Goal: Transaction & Acquisition: Purchase product/service

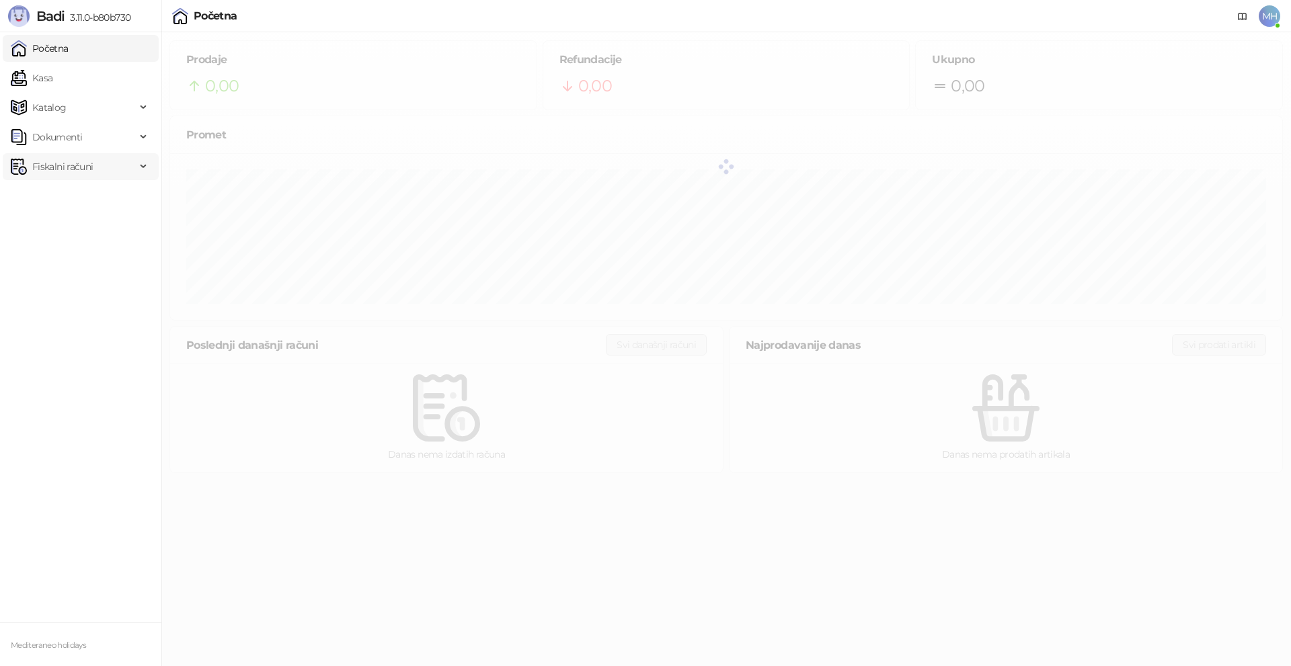
click at [68, 163] on span "Fiskalni računi" at bounding box center [62, 166] width 61 height 27
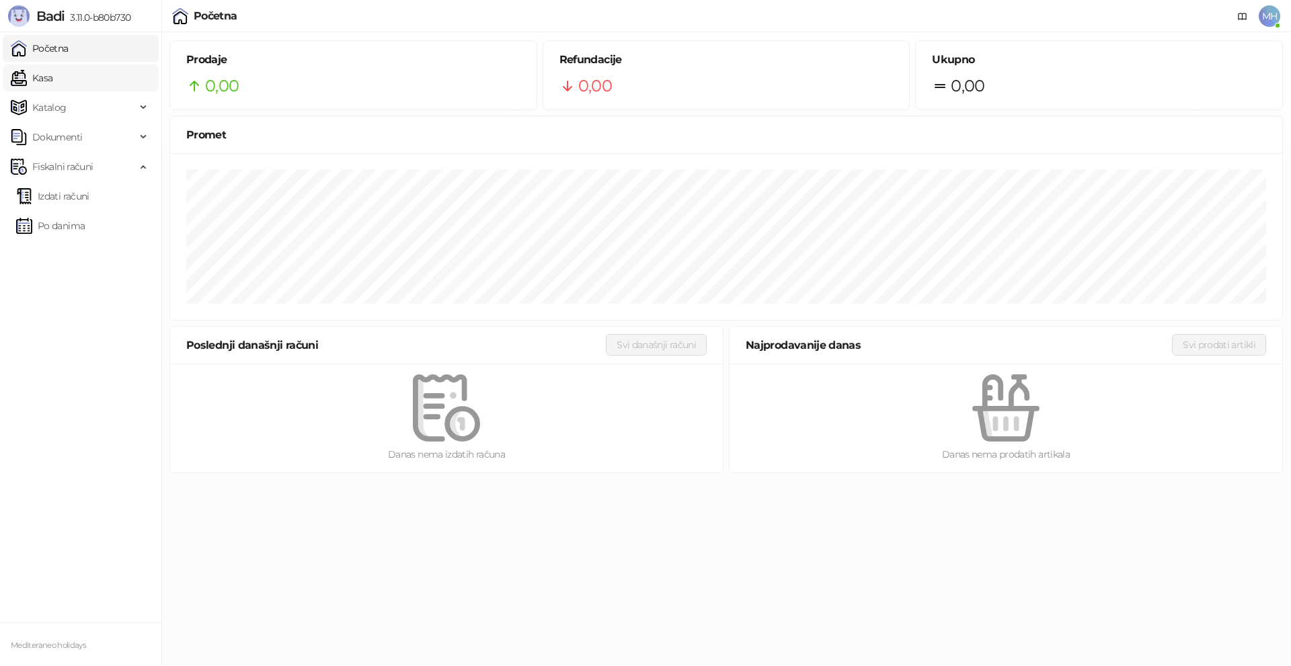
click at [52, 74] on link "Kasa" at bounding box center [32, 78] width 42 height 27
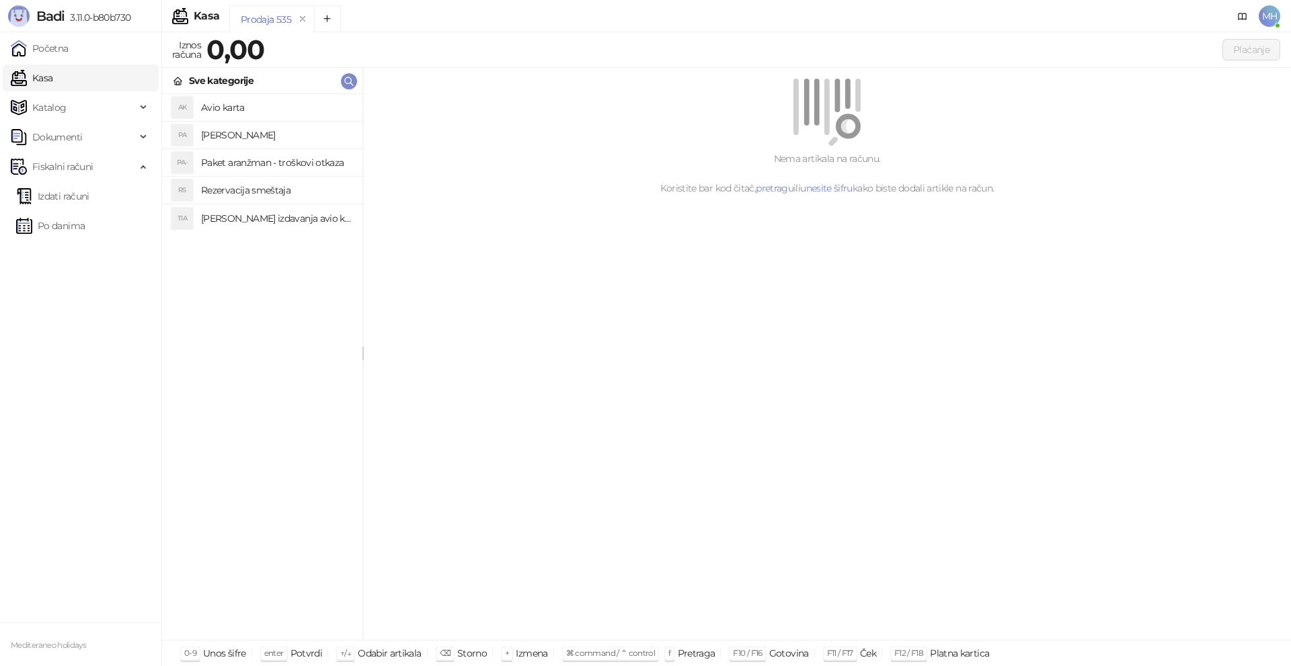
click at [247, 131] on h4 "[PERSON_NAME]" at bounding box center [276, 135] width 151 height 22
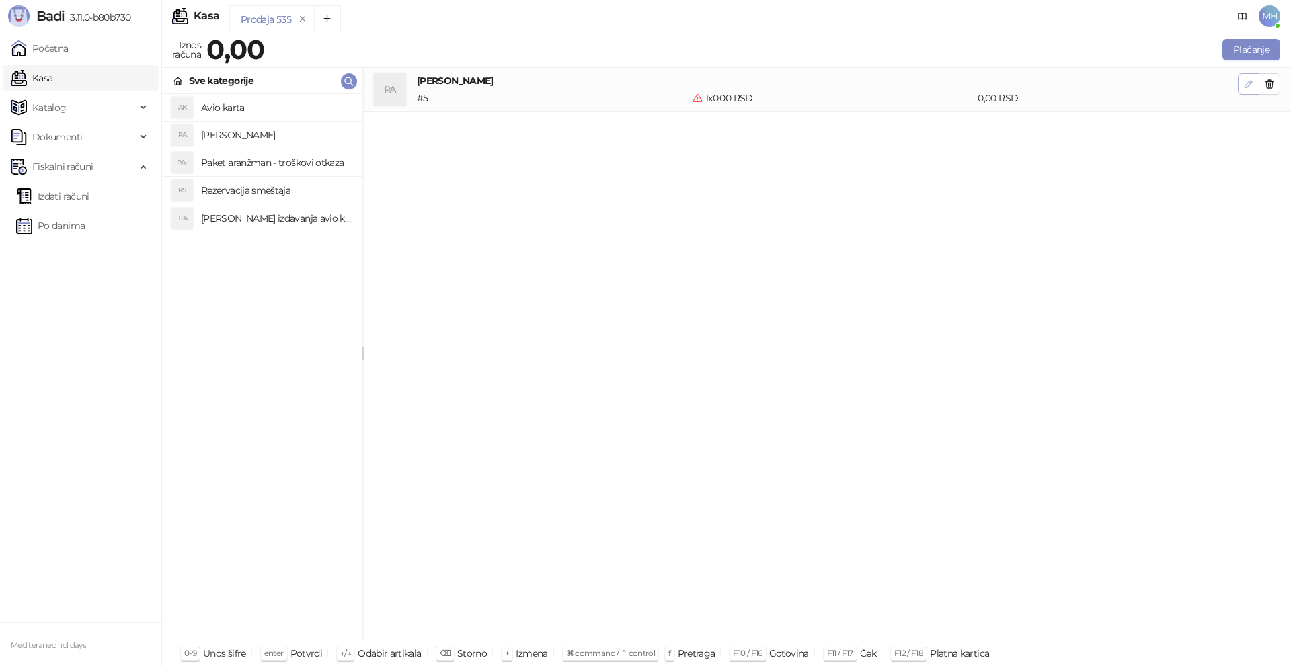
click at [1249, 85] on icon "button" at bounding box center [1248, 84] width 11 height 11
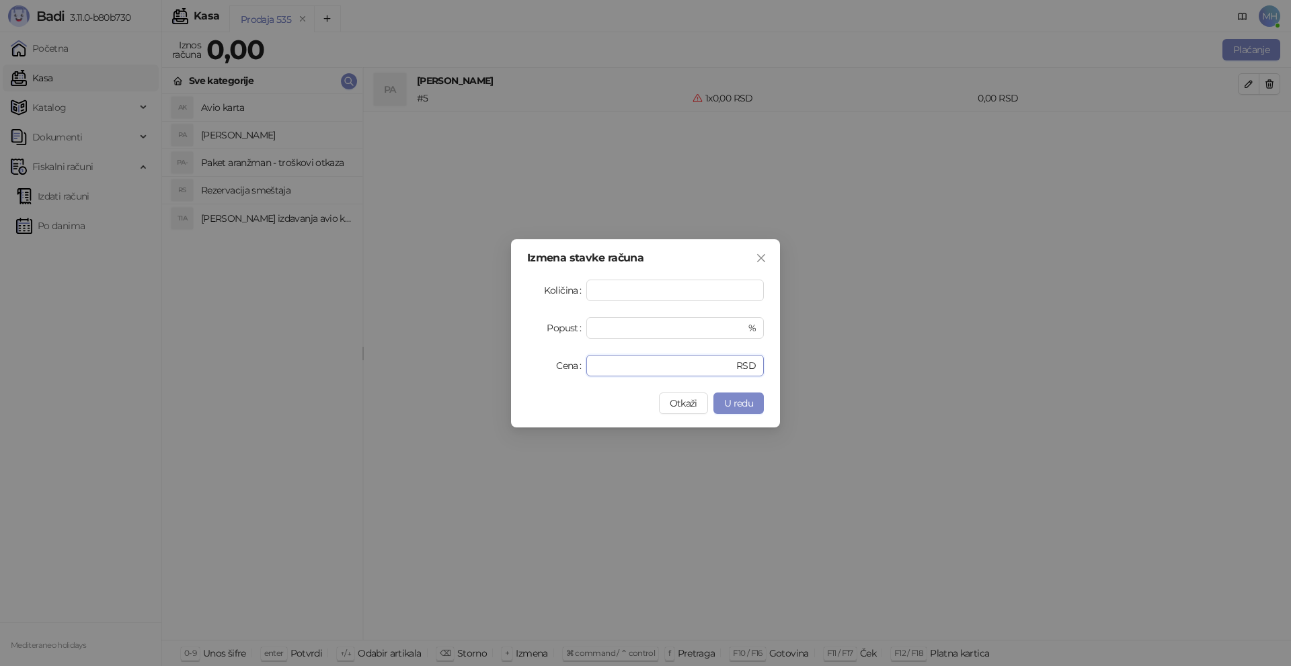
drag, startPoint x: 626, startPoint y: 364, endPoint x: 582, endPoint y: 357, distance: 45.0
click at [579, 362] on div "Cena * RSD" at bounding box center [645, 366] width 237 height 22
type input "******"
click at [746, 396] on button "U redu" at bounding box center [738, 404] width 50 height 22
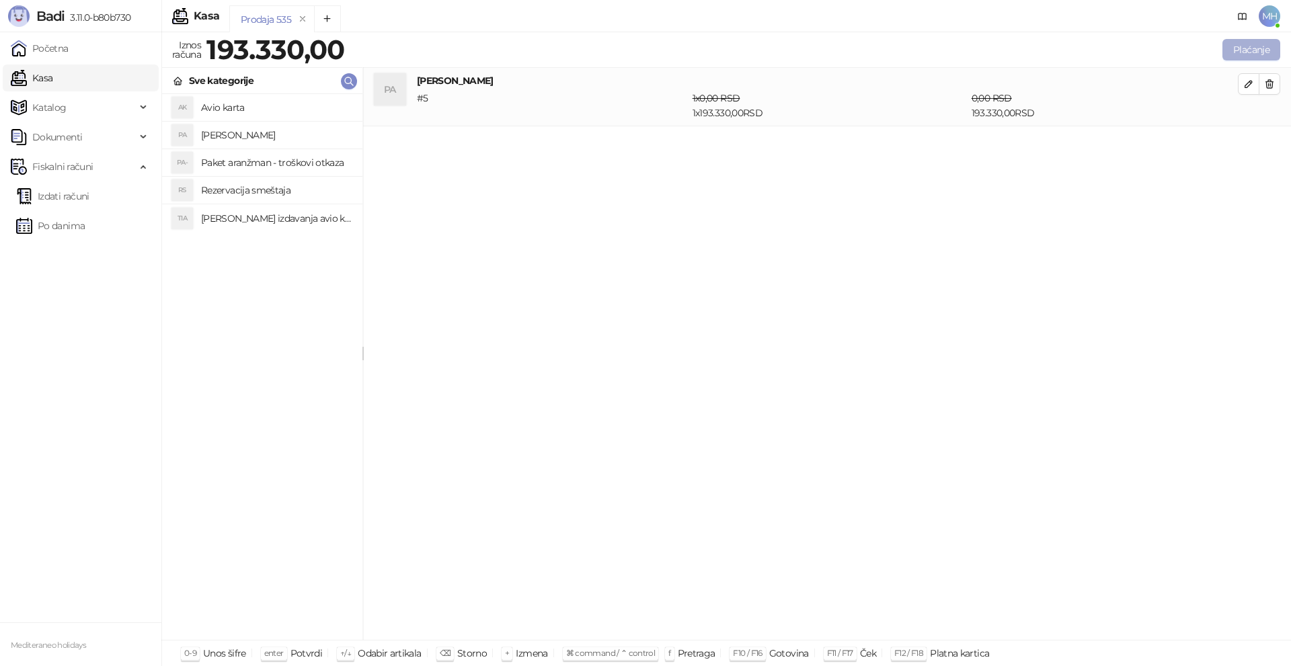
click at [1250, 49] on button "Plaćanje" at bounding box center [1251, 50] width 58 height 22
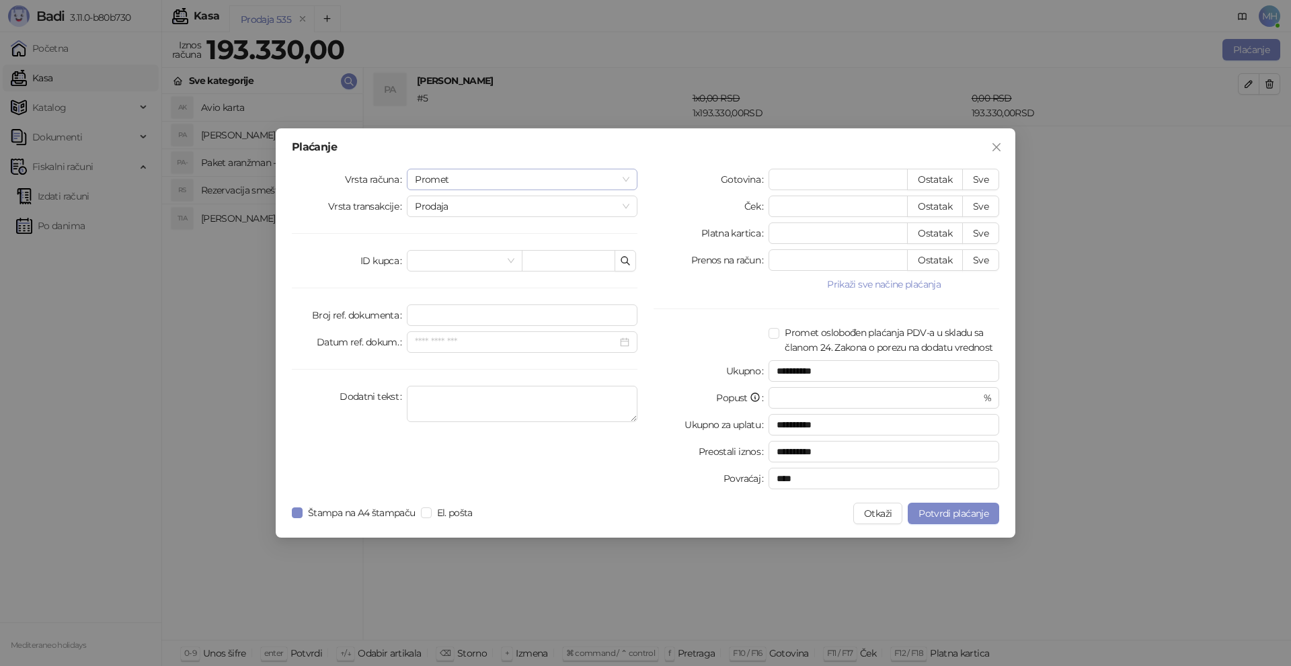
click at [624, 175] on span "Promet" at bounding box center [522, 179] width 214 height 20
click at [440, 270] on div "Avans" at bounding box center [522, 271] width 209 height 15
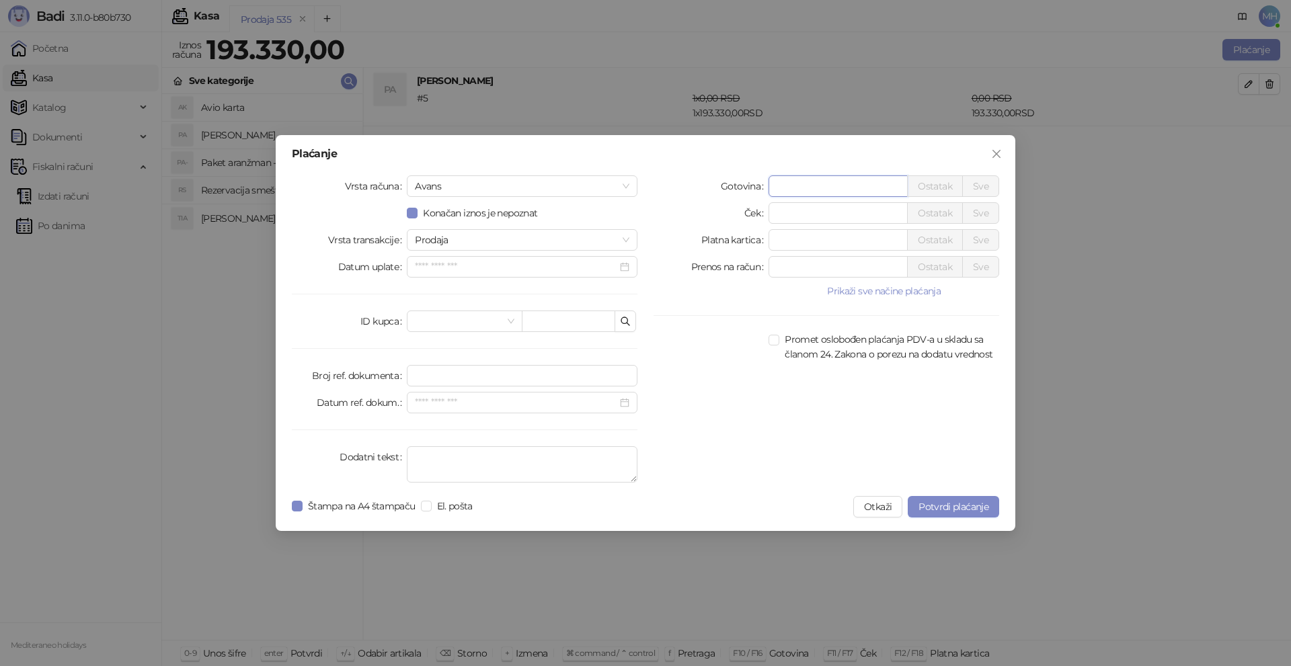
drag, startPoint x: 801, startPoint y: 186, endPoint x: 736, endPoint y: 184, distance: 65.3
click at [738, 184] on div "Gotovina * Ostatak Sve" at bounding box center [827, 186] width 346 height 22
type input "******"
click at [474, 461] on textarea "Dodatni tekst" at bounding box center [522, 464] width 231 height 36
type textarea "*********"
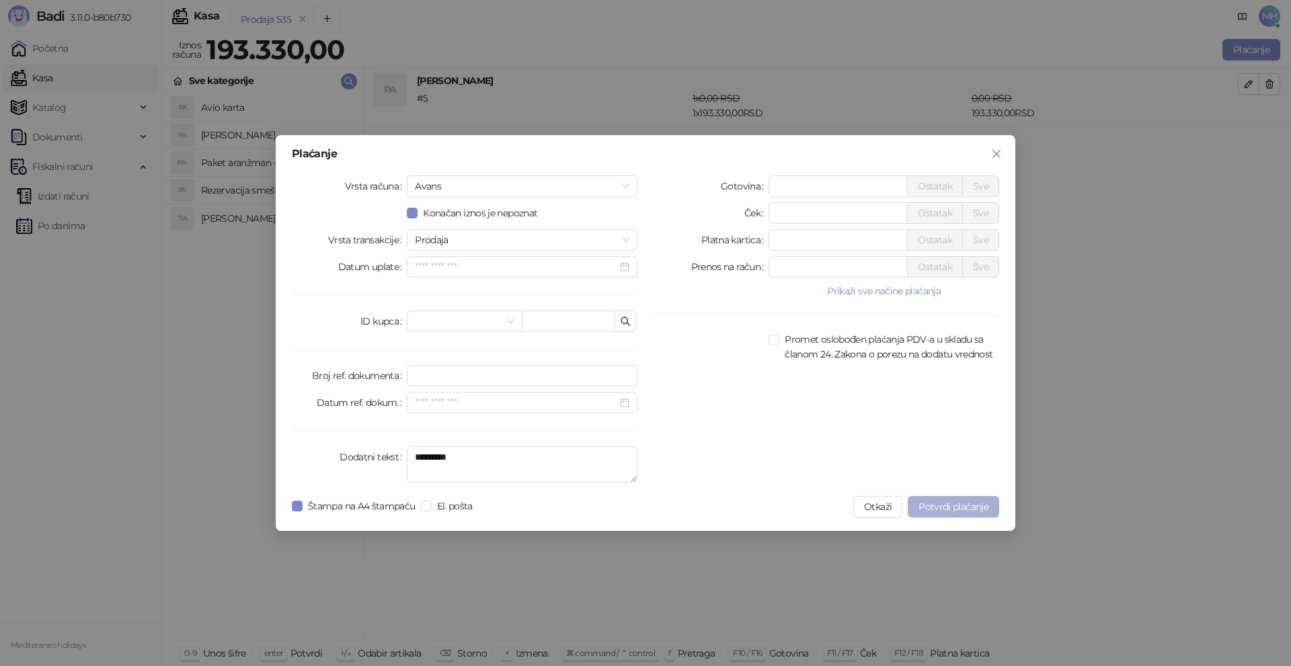
click at [965, 510] on span "Potvrdi plaćanje" at bounding box center [953, 507] width 70 height 12
